Goal: Find specific page/section: Locate a particular part of the current website

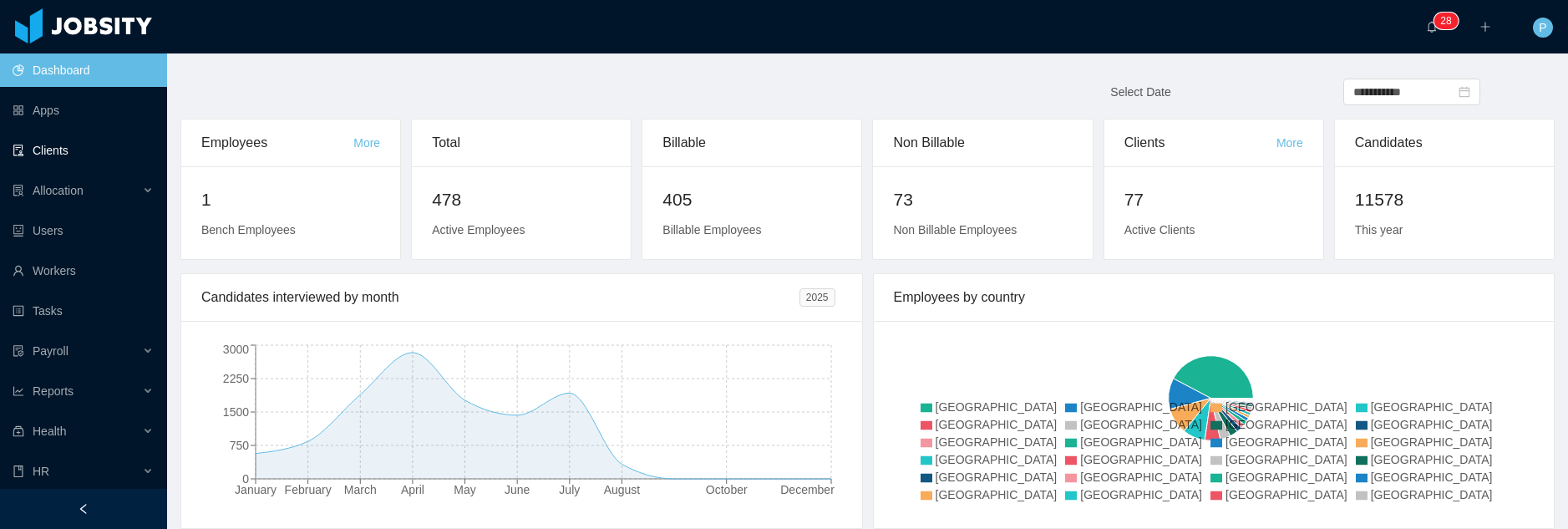
click at [71, 159] on link "Clients" at bounding box center [84, 150] width 141 height 34
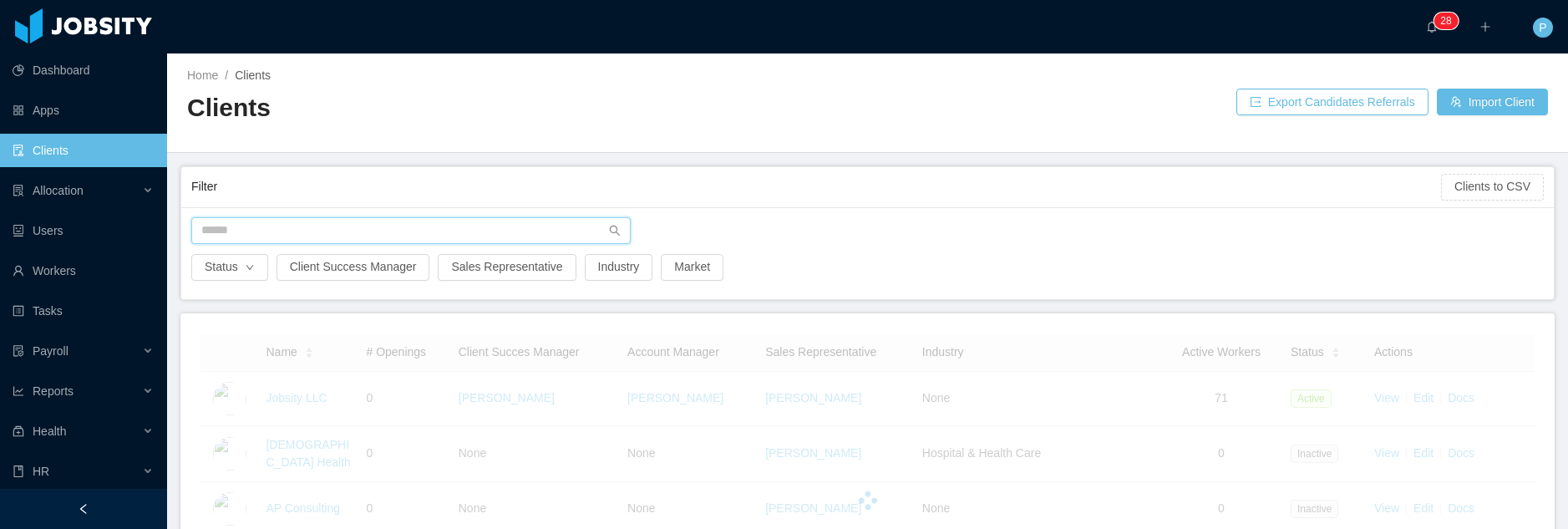
click at [325, 238] on input "text" at bounding box center [410, 230] width 439 height 27
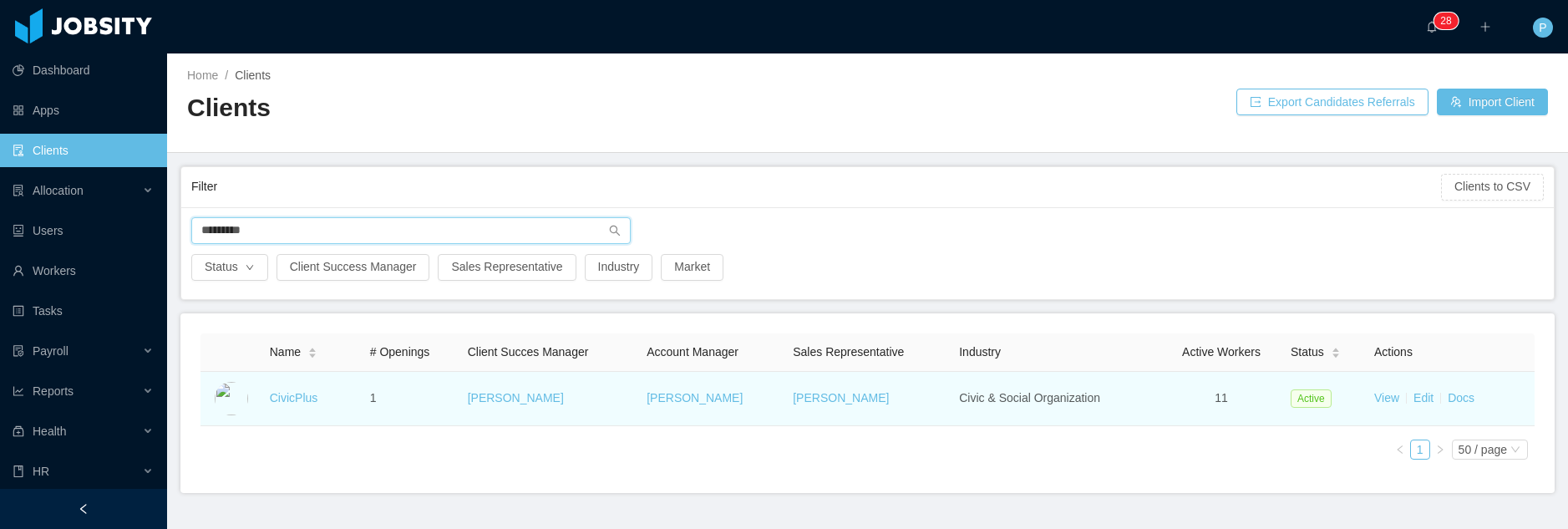
type input "*********"
click at [297, 406] on td "CivicPlus" at bounding box center [313, 398] width 101 height 55
click at [295, 402] on link "CivicPlus" at bounding box center [294, 397] width 49 height 13
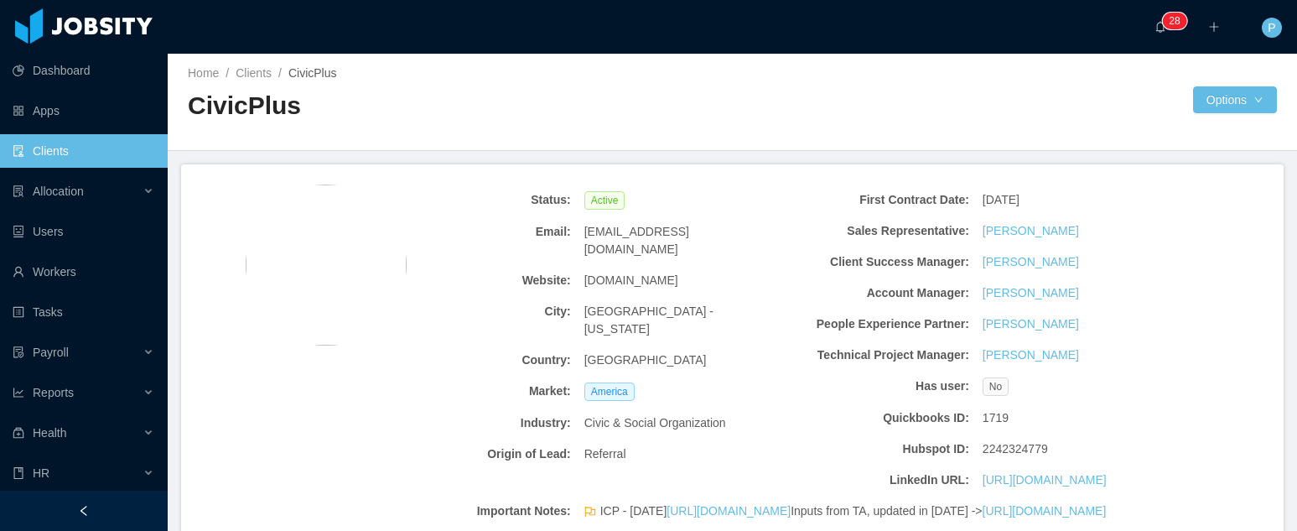
scroll to position [3, 0]
click at [1226, 94] on button "Options" at bounding box center [1235, 99] width 84 height 27
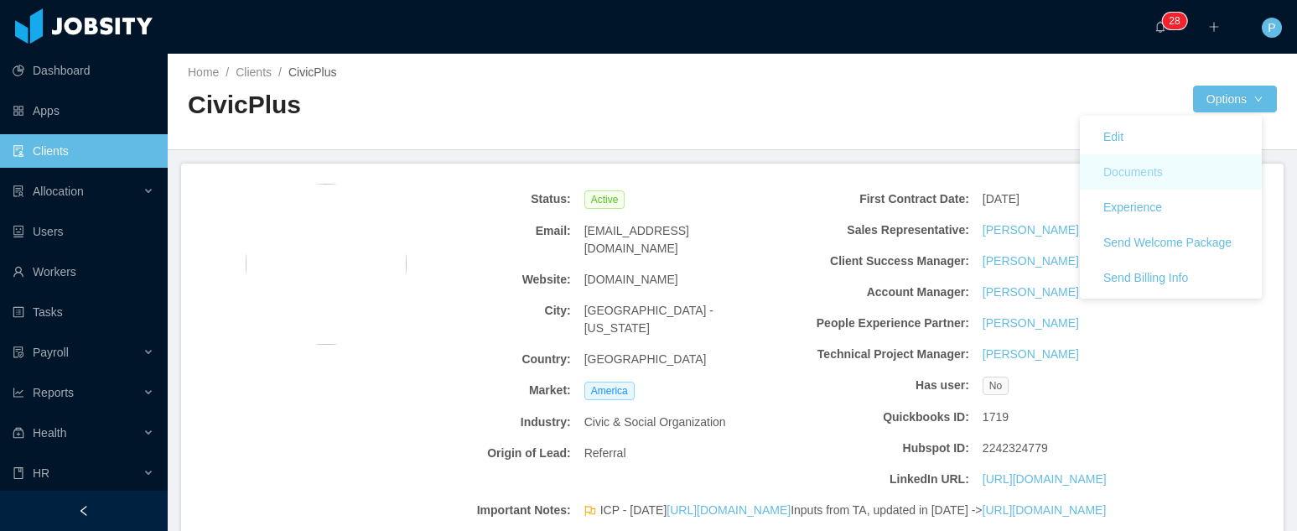
click at [1154, 171] on button "Documents" at bounding box center [1133, 171] width 86 height 27
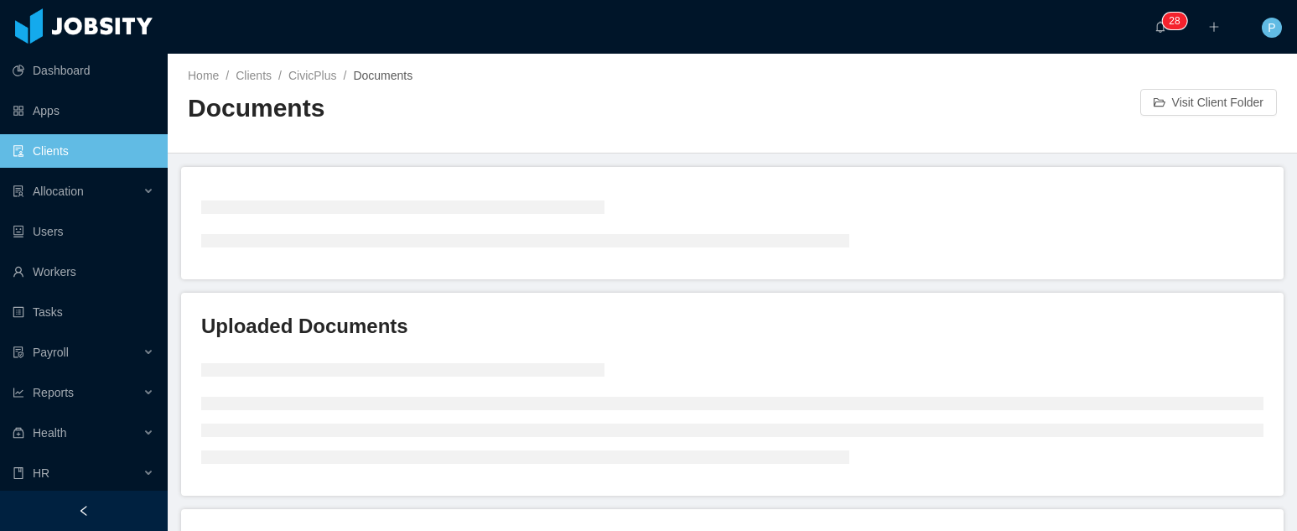
click at [630, 110] on h2 "Documents" at bounding box center [460, 108] width 545 height 34
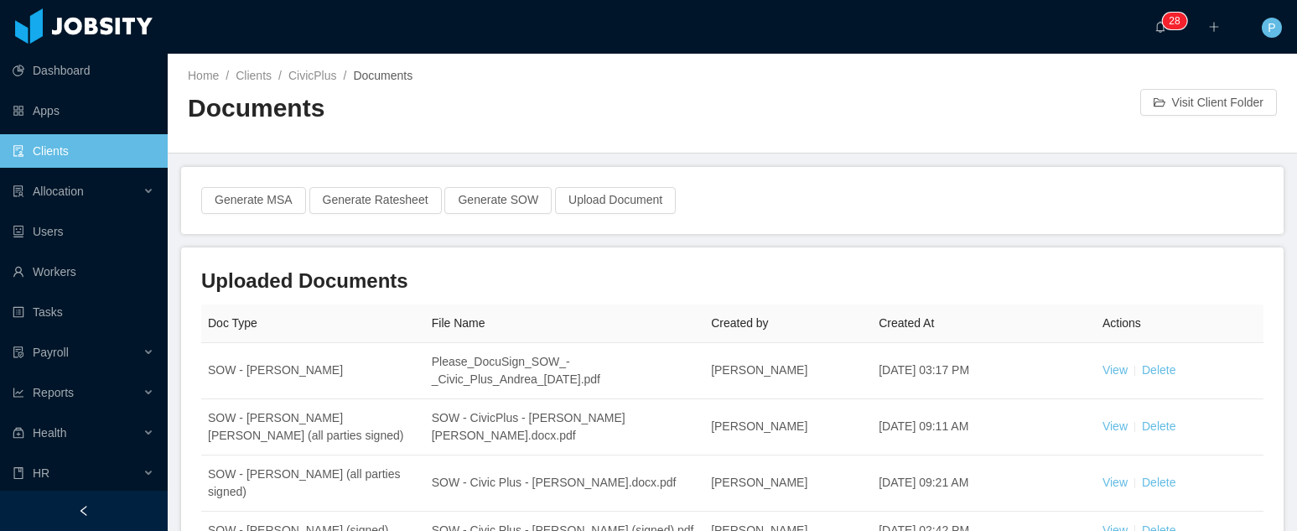
click at [630, 110] on h2 "Documents" at bounding box center [460, 108] width 545 height 34
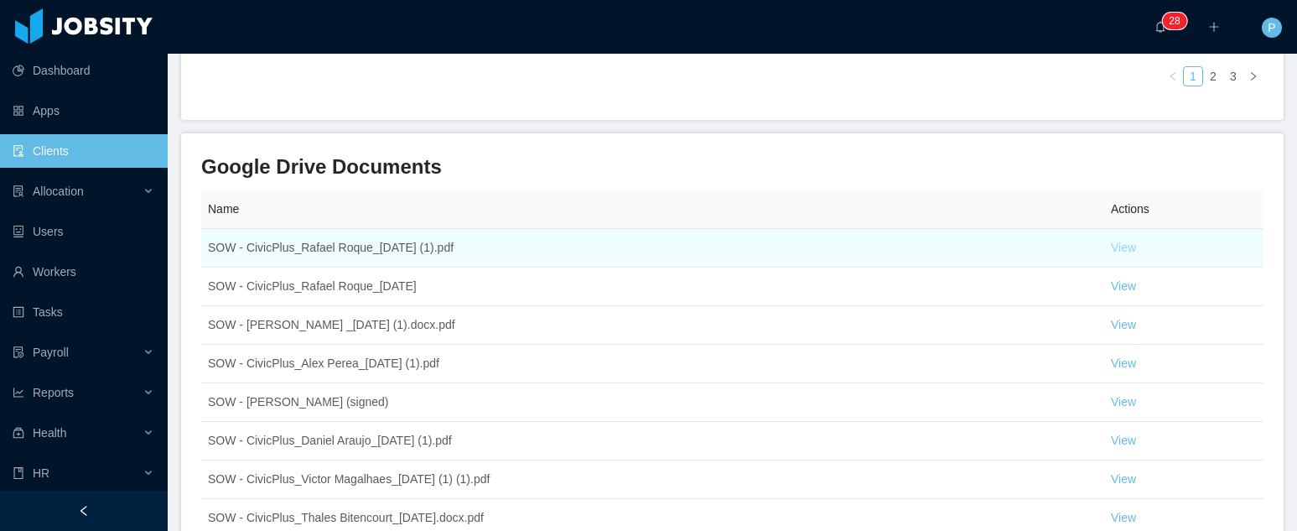
click at [1111, 254] on link "View" at bounding box center [1123, 247] width 25 height 13
